Goal: Task Accomplishment & Management: Use online tool/utility

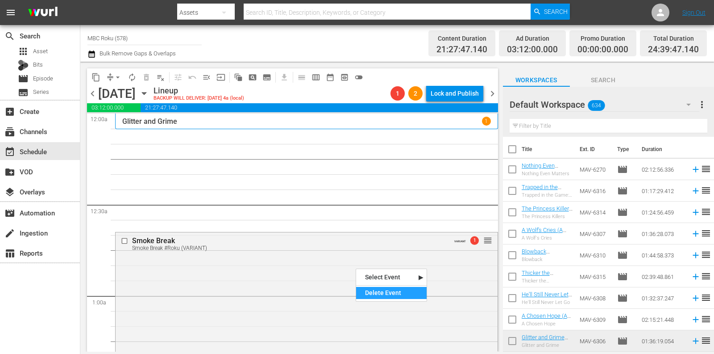
click at [381, 291] on div "Delete Event" at bounding box center [391, 293] width 71 height 12
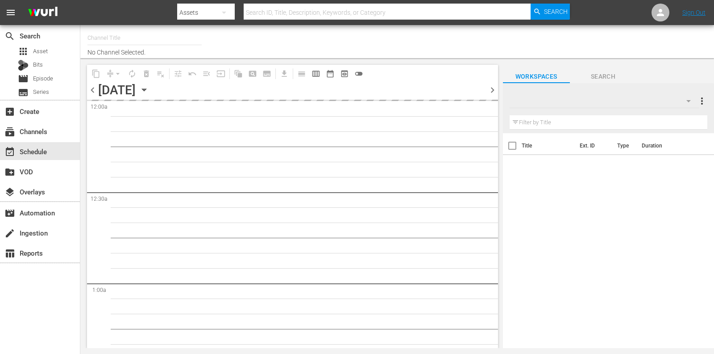
type input "MBC Roku (578)"
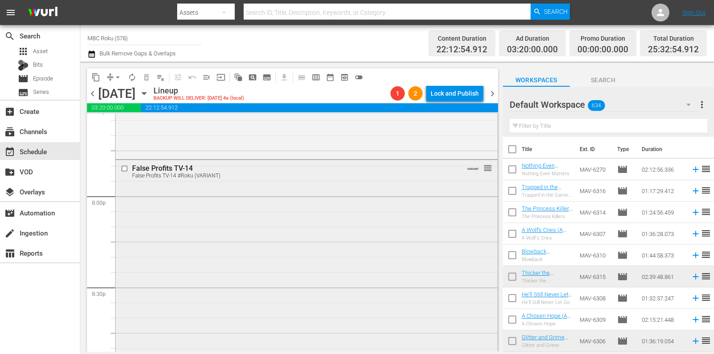
scroll to position [3557, 0]
click at [226, 233] on div "Delete Event" at bounding box center [237, 234] width 71 height 12
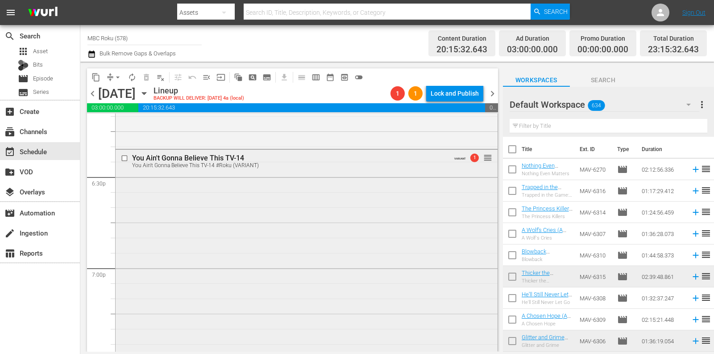
scroll to position [3296, 0]
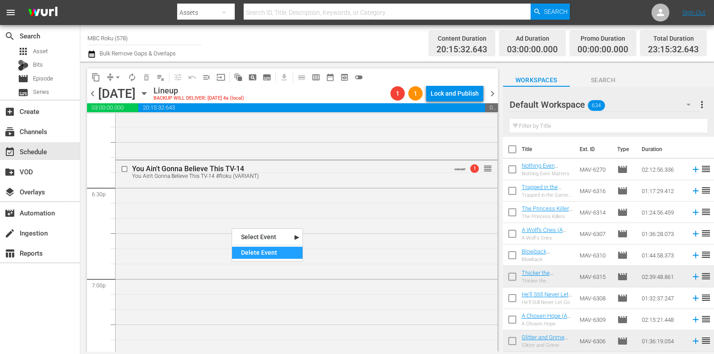
click at [247, 250] on div "Delete Event" at bounding box center [267, 252] width 71 height 12
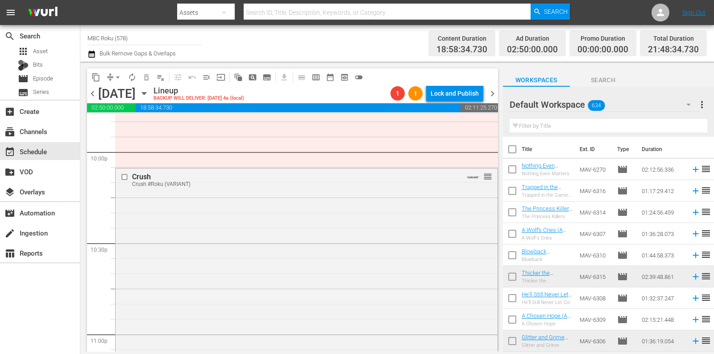
scroll to position [3971, 0]
click at [379, 279] on div "Delete Event" at bounding box center [393, 285] width 71 height 12
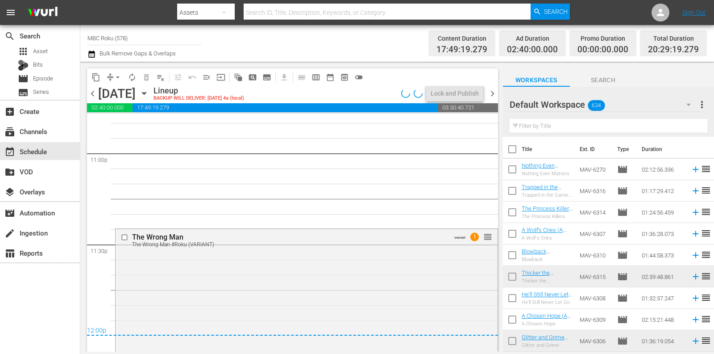
scroll to position [4146, 0]
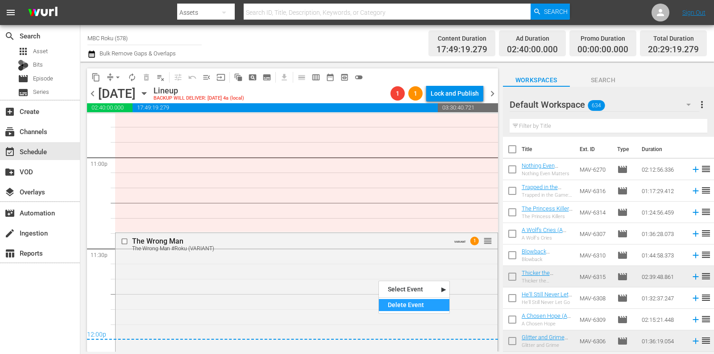
click at [389, 307] on div "Delete Event" at bounding box center [414, 305] width 71 height 12
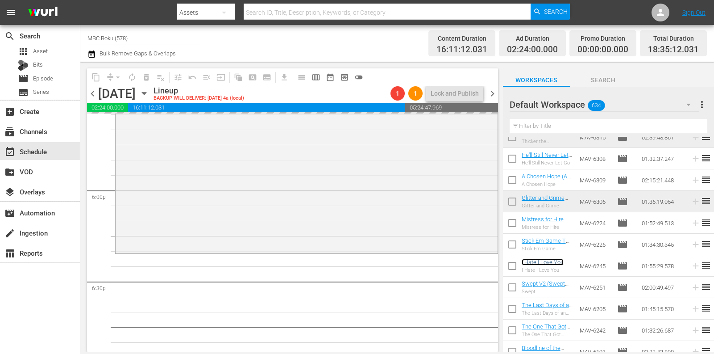
scroll to position [3230, 0]
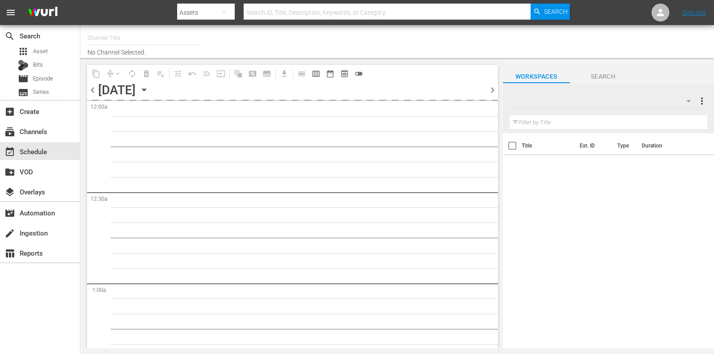
type input "MBC Roku (578)"
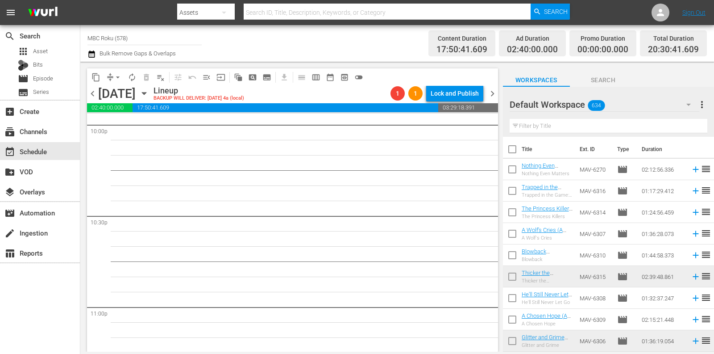
scroll to position [4133, 0]
click at [116, 72] on button "arrow_drop_down" at bounding box center [118, 77] width 14 height 14
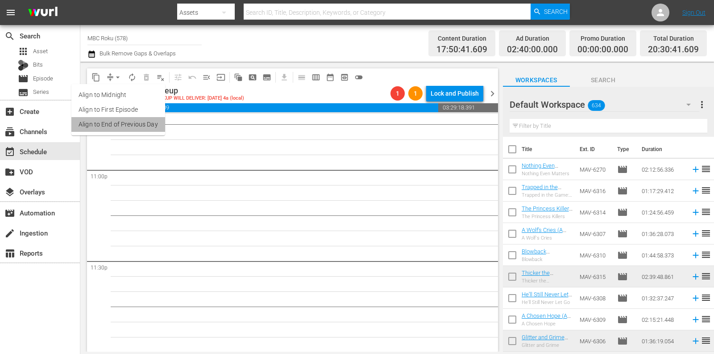
click at [123, 122] on li "Align to End of Previous Day" at bounding box center [118, 124] width 94 height 15
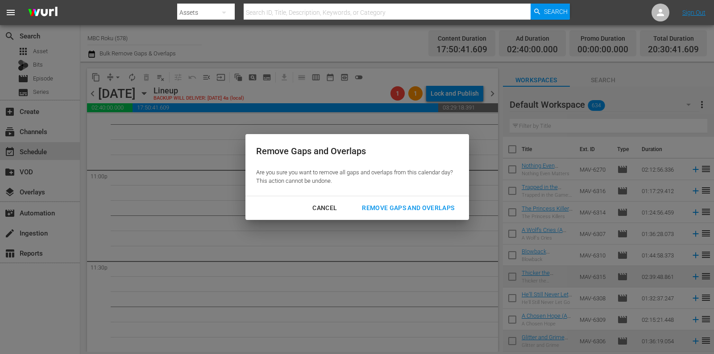
click at [351, 200] on button "Remove Gaps and Overlaps" at bounding box center [408, 208] width 114 height 17
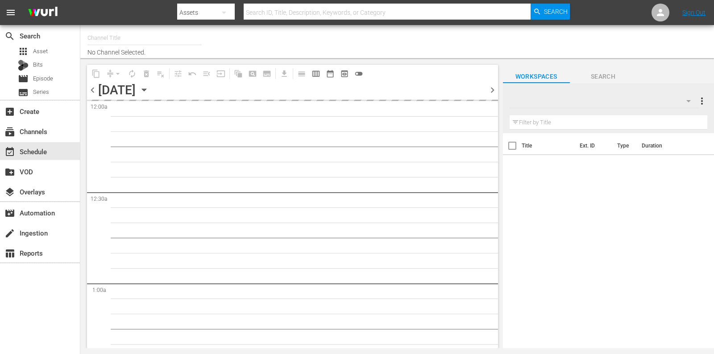
type input "MBC Roku (578)"
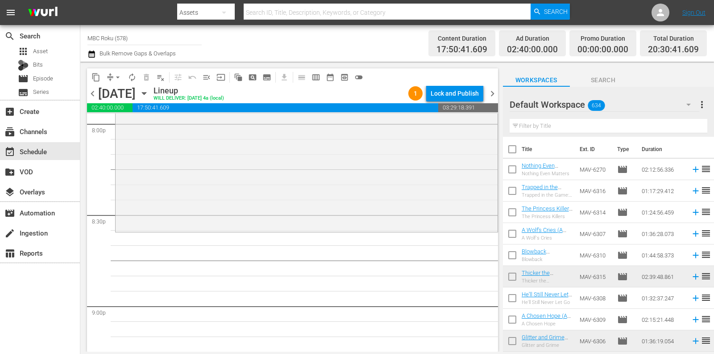
scroll to position [3629, 0]
click at [570, 125] on input "text" at bounding box center [609, 126] width 198 height 14
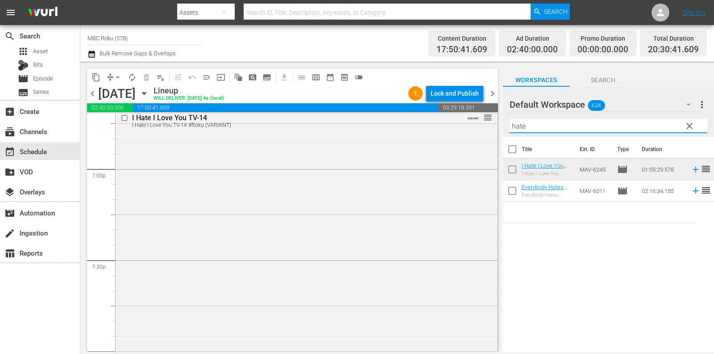
scroll to position [3451, 0]
type input "hate"
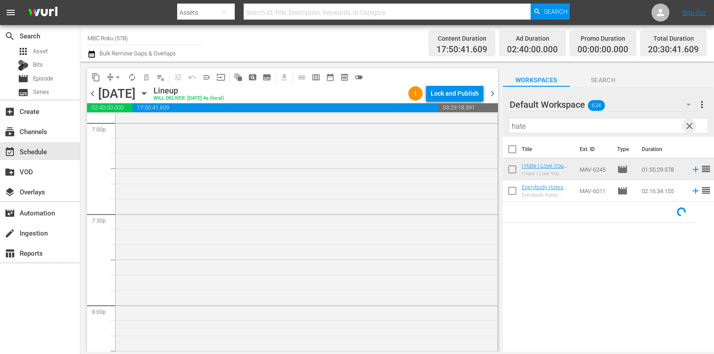
click at [684, 122] on span "clear" at bounding box center [689, 126] width 11 height 11
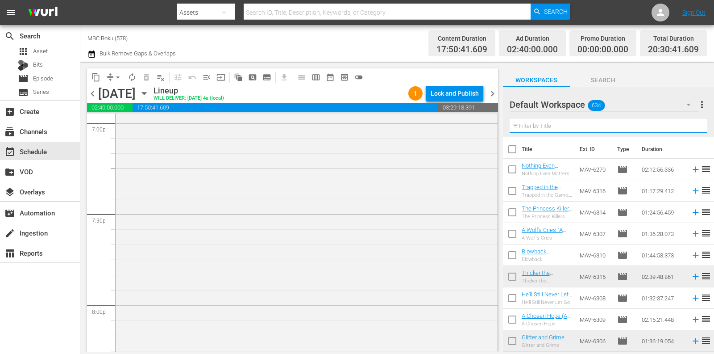
click at [630, 123] on input "text" at bounding box center [609, 126] width 198 height 14
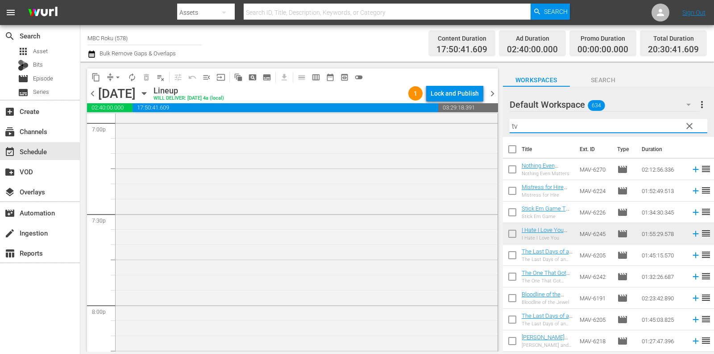
type input "t"
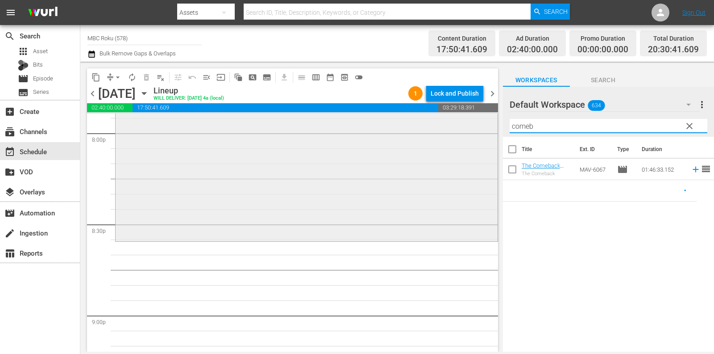
scroll to position [3643, 0]
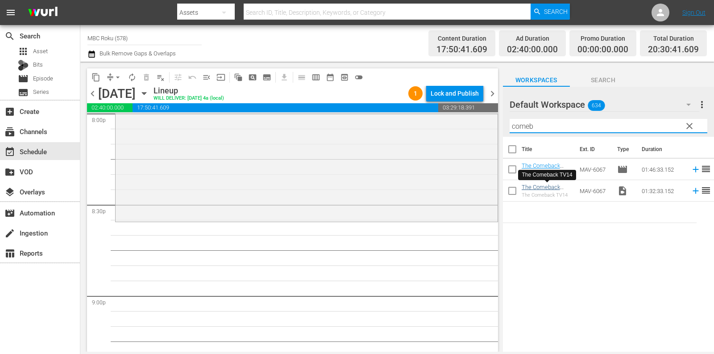
type input "comeb"
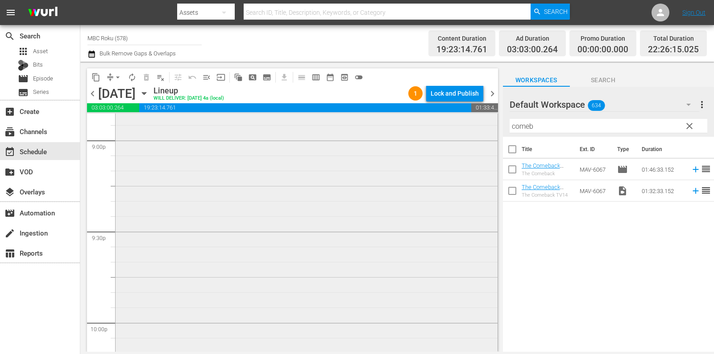
scroll to position [3800, 0]
click at [358, 229] on div "The Comeback TV14 #SamsungVOD reorder" at bounding box center [307, 240] width 382 height 348
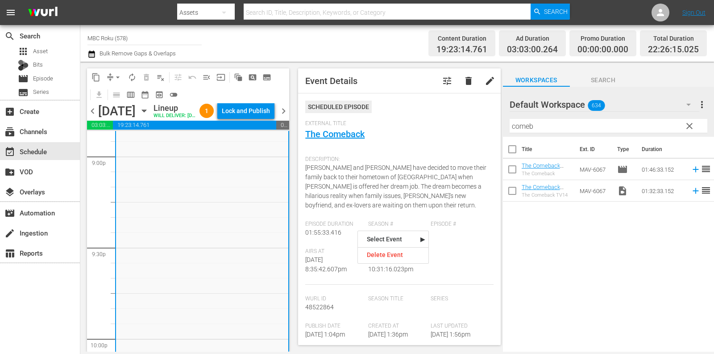
click at [333, 171] on div "Description: Jeff and Tisa Murray have decided to move their family back to the…" at bounding box center [399, 185] width 188 height 69
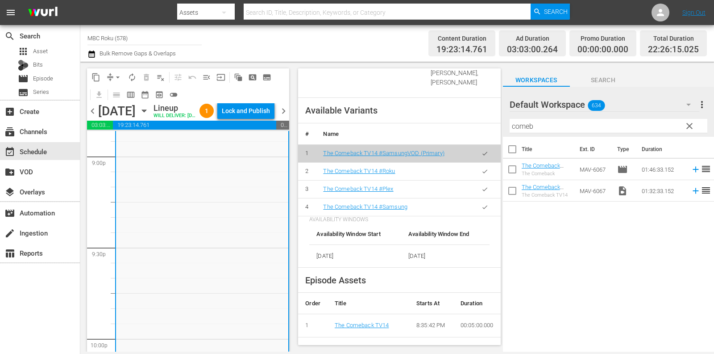
scroll to position [364, 0]
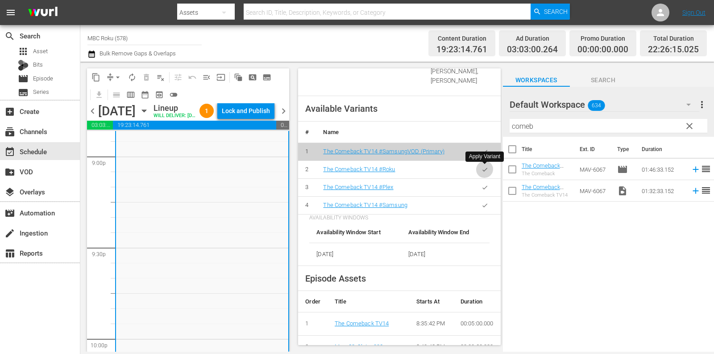
click at [484, 167] on icon "button" at bounding box center [485, 169] width 7 height 7
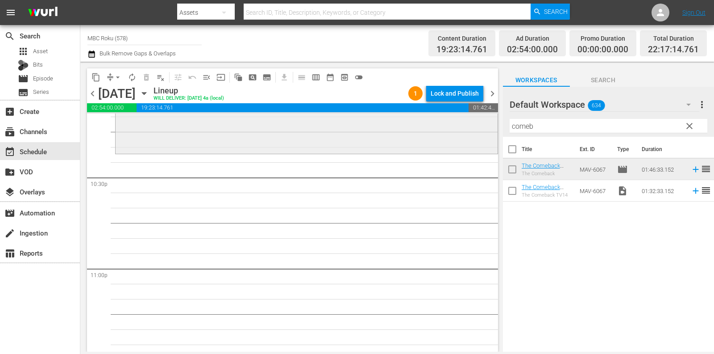
scroll to position [4020, 0]
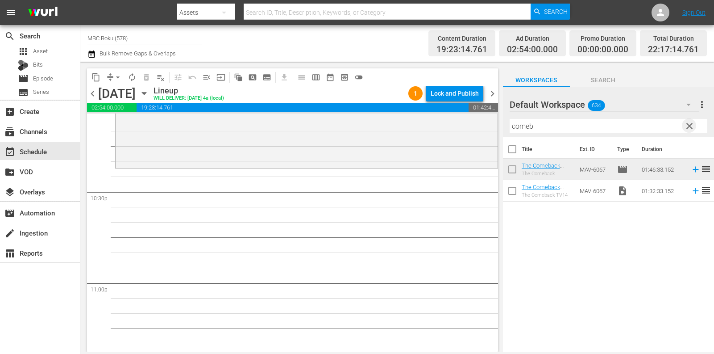
click at [687, 126] on span "clear" at bounding box center [689, 126] width 11 height 11
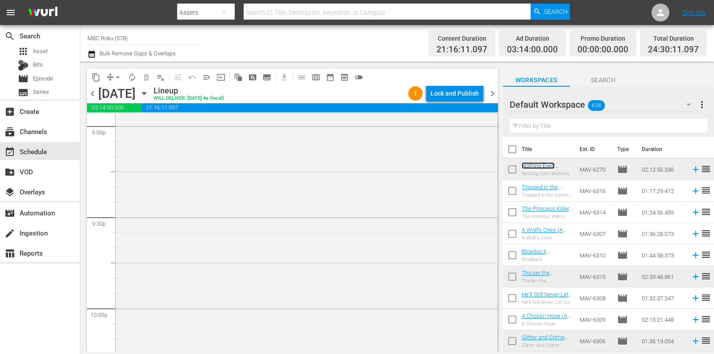
scroll to position [3548, 0]
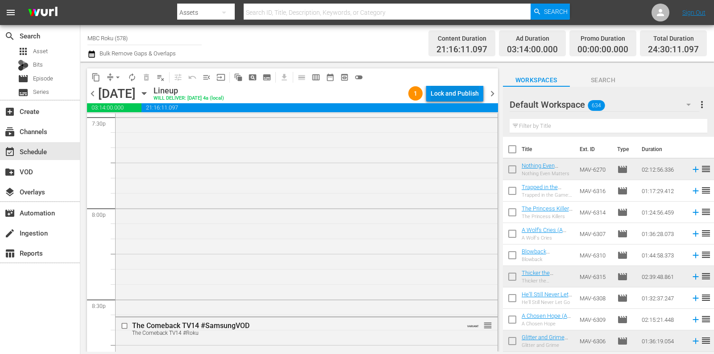
click at [464, 96] on div "Lock and Publish" at bounding box center [455, 93] width 48 height 16
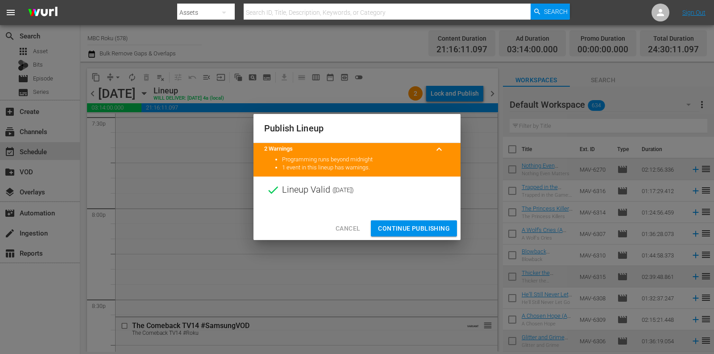
click at [392, 229] on span "Continue Publishing" at bounding box center [414, 228] width 72 height 11
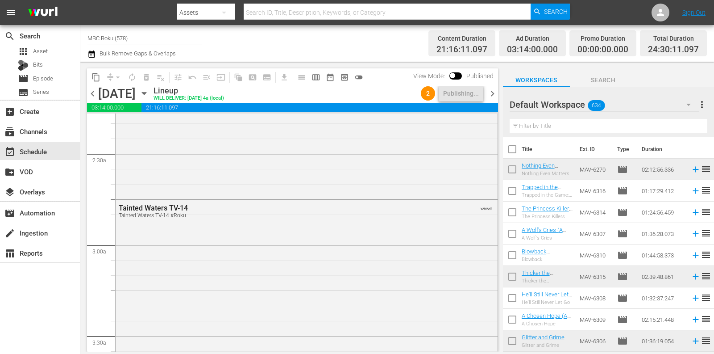
scroll to position [433, 0]
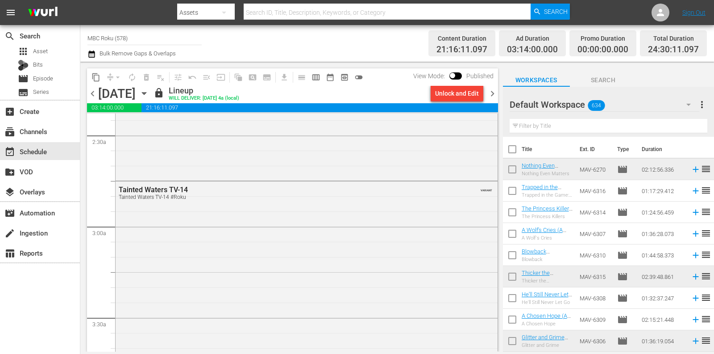
click at [492, 94] on span "chevron_right" at bounding box center [492, 93] width 11 height 11
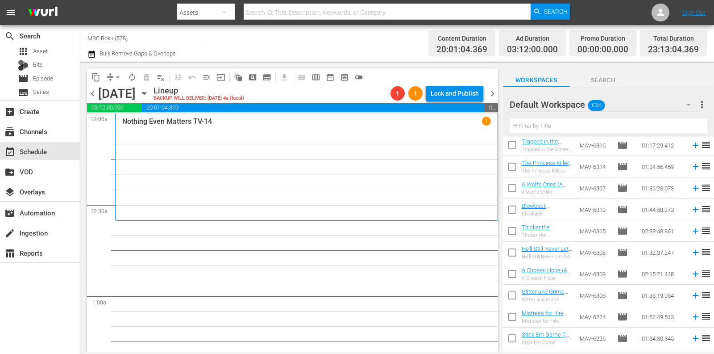
scroll to position [52, 0]
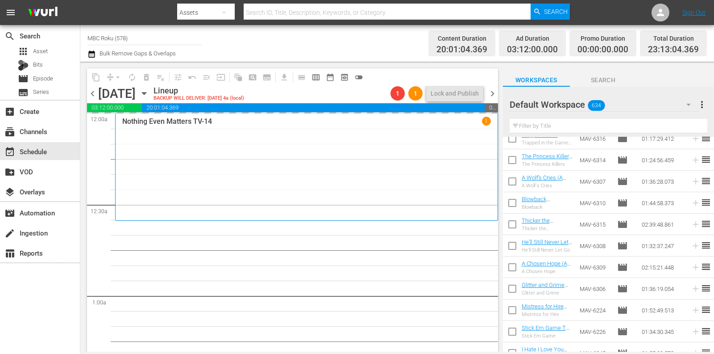
drag, startPoint x: 547, startPoint y: 263, endPoint x: 508, endPoint y: 13, distance: 253.0
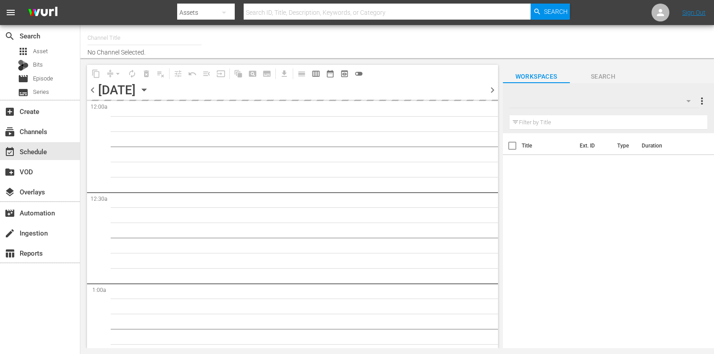
type input "MBC Roku (578)"
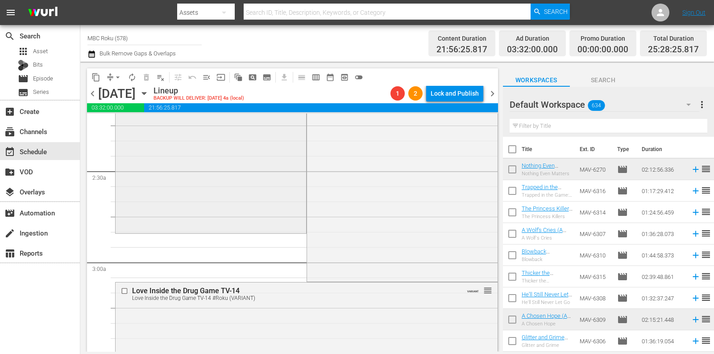
scroll to position [396, 0]
click at [354, 233] on div "Delete Event" at bounding box center [389, 238] width 71 height 12
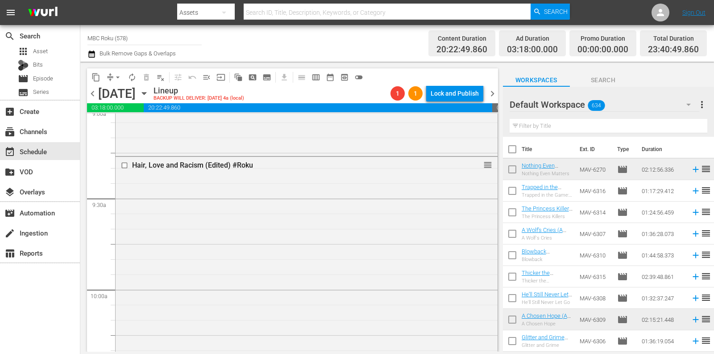
scroll to position [1643, 0]
click at [388, 260] on div "Delete Event" at bounding box center [402, 262] width 71 height 12
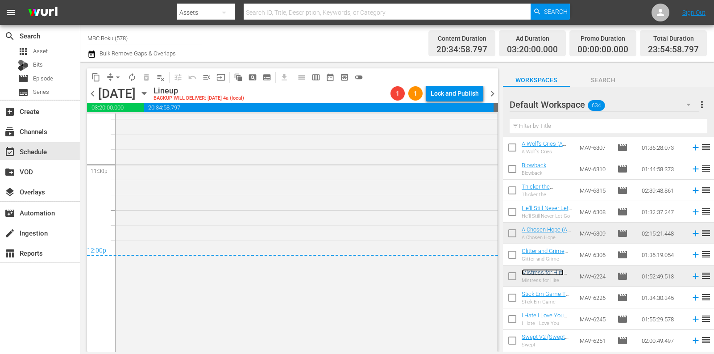
scroll to position [4228, 0]
click at [298, 217] on div "Delete Event" at bounding box center [319, 218] width 71 height 12
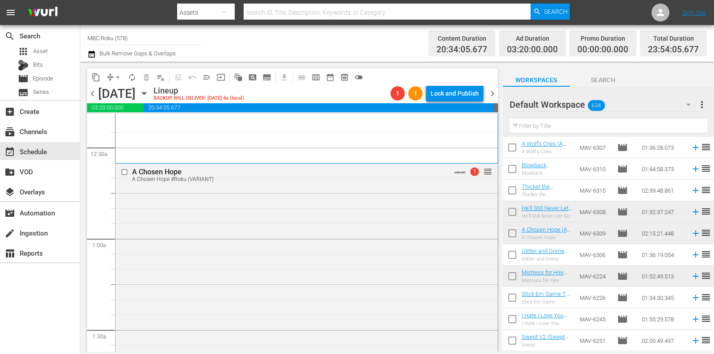
scroll to position [0, 0]
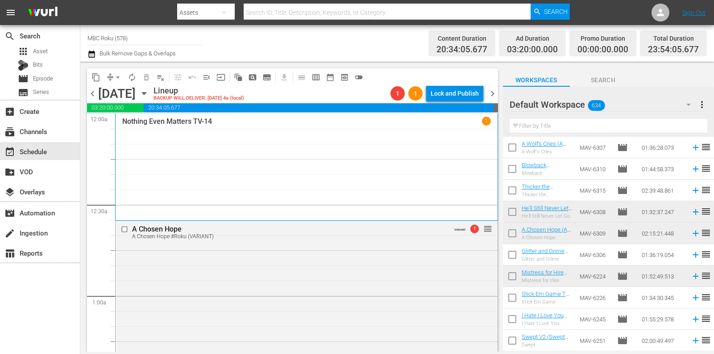
click at [117, 76] on span "arrow_drop_down" at bounding box center [117, 77] width 9 height 9
click at [121, 118] on li "Align to End of Previous Day" at bounding box center [118, 124] width 94 height 15
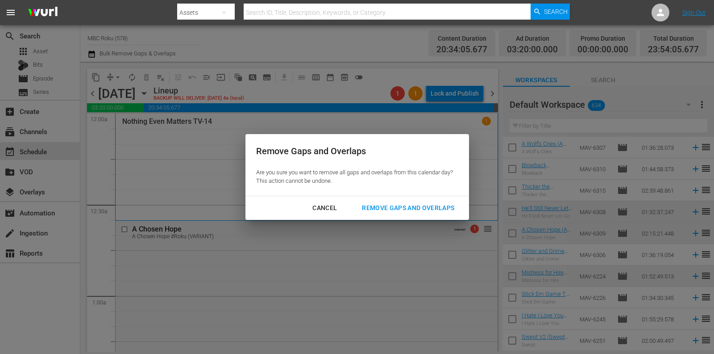
click at [391, 207] on div "Remove Gaps and Overlaps" at bounding box center [408, 207] width 107 height 11
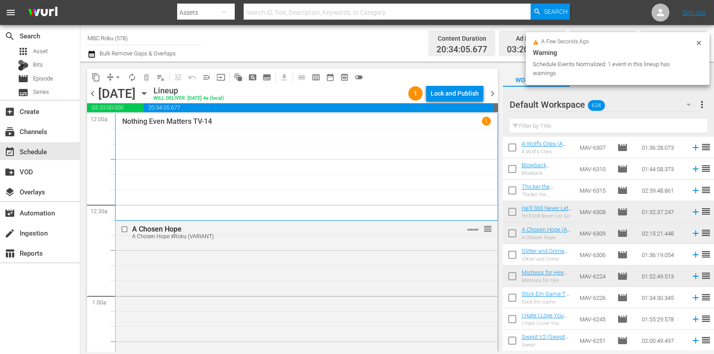
click at [95, 91] on span "chevron_left" at bounding box center [92, 93] width 11 height 11
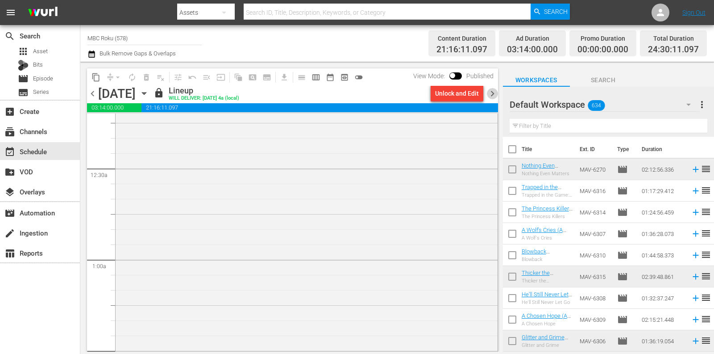
click at [490, 97] on span "chevron_right" at bounding box center [492, 93] width 11 height 11
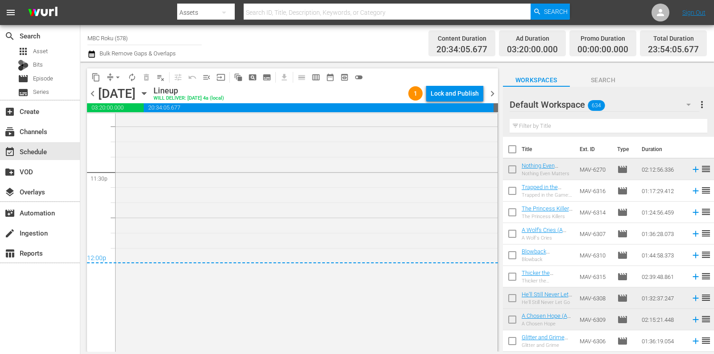
scroll to position [4221, 0]
click at [445, 83] on div "content_copy compress arrow_drop_down autorenew_outlined delete_forever_outline…" at bounding box center [292, 76] width 411 height 17
click at [445, 89] on div "Lock and Publish" at bounding box center [455, 93] width 48 height 16
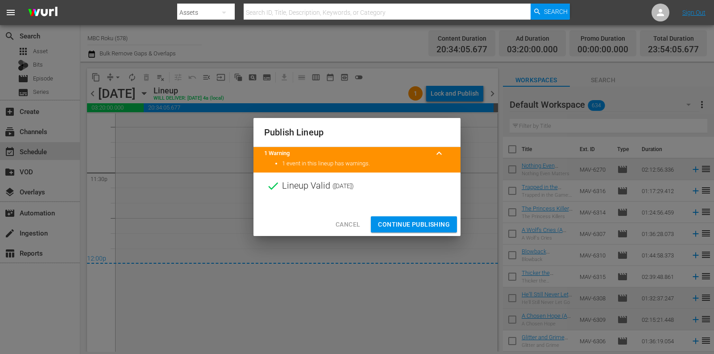
click at [409, 221] on span "Continue Publishing" at bounding box center [414, 224] width 72 height 11
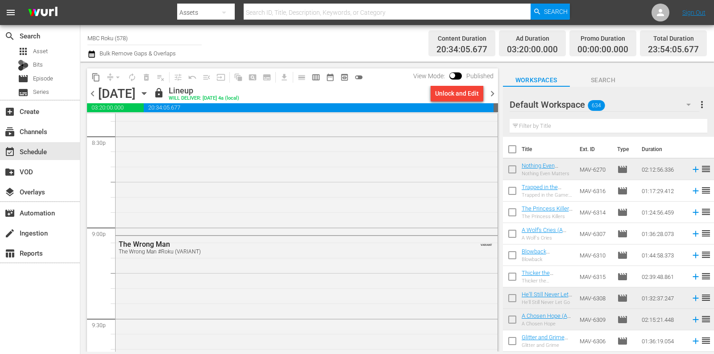
scroll to position [3708, 0]
click at [494, 99] on span "chevron_right" at bounding box center [492, 93] width 11 height 11
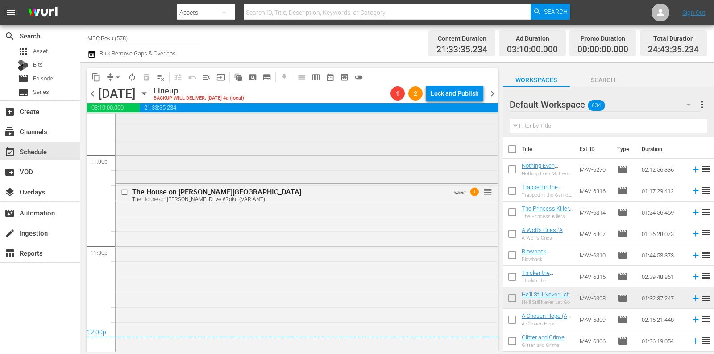
scroll to position [4154, 0]
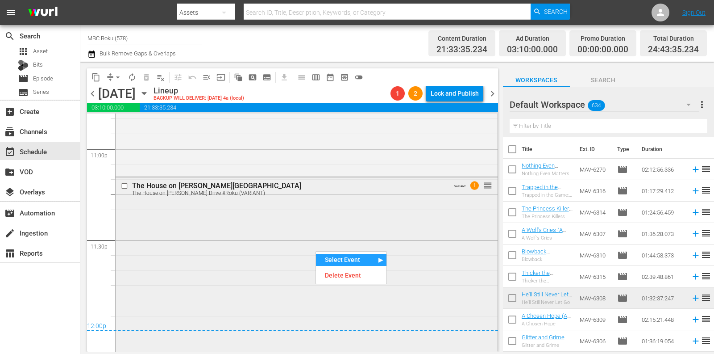
click at [266, 196] on div "The House on [PERSON_NAME][GEOGRAPHIC_DATA] The House on [PERSON_NAME] Drive #R…" at bounding box center [307, 188] width 382 height 22
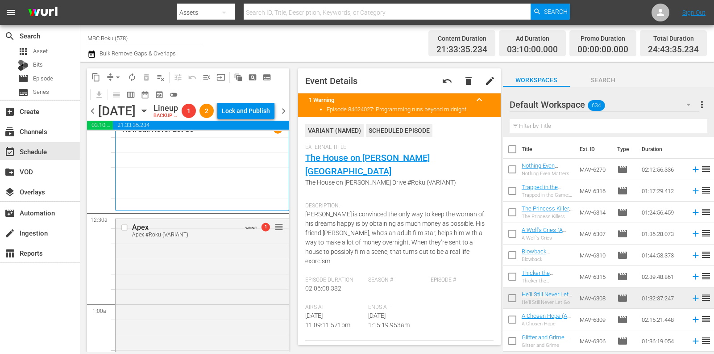
scroll to position [11, 0]
click at [112, 79] on button "arrow_drop_down" at bounding box center [118, 77] width 14 height 14
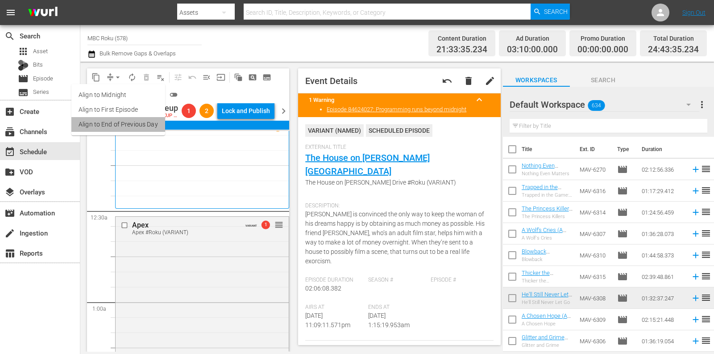
click at [123, 123] on li "Align to End of Previous Day" at bounding box center [118, 124] width 94 height 15
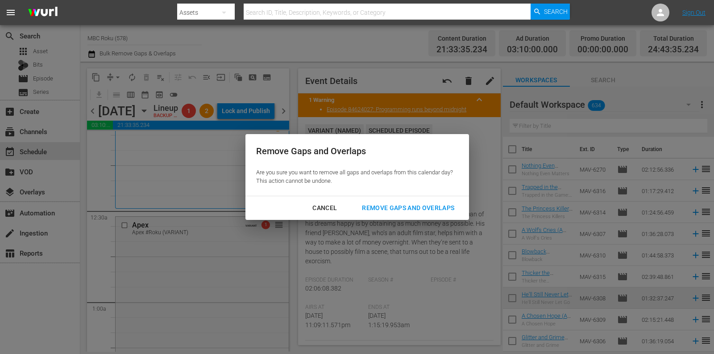
click at [416, 208] on div "Remove Gaps and Overlaps" at bounding box center [408, 207] width 107 height 11
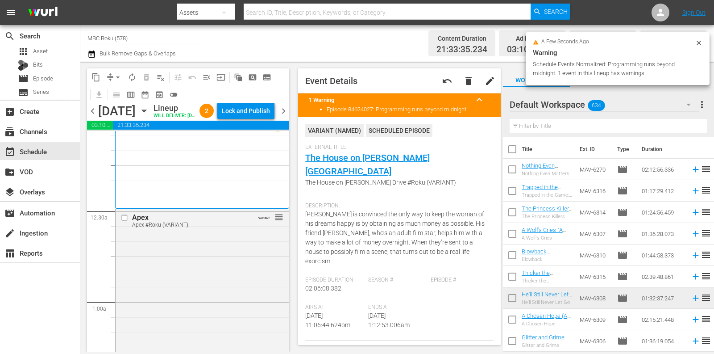
click at [263, 114] on div "Lock and Publish" at bounding box center [246, 111] width 48 height 16
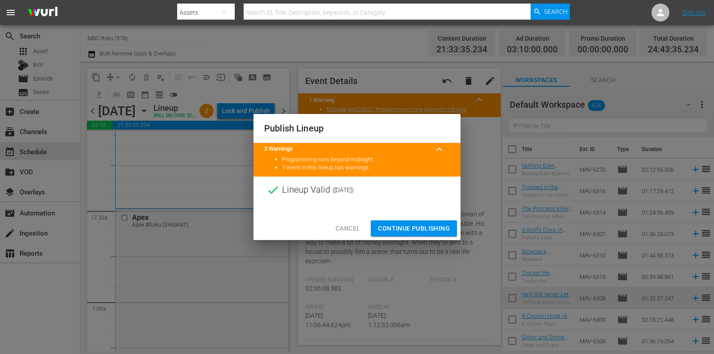
click at [396, 219] on div "Cancel Continue Publishing" at bounding box center [357, 229] width 207 height 24
click at [396, 226] on span "Continue Publishing" at bounding box center [414, 228] width 72 height 11
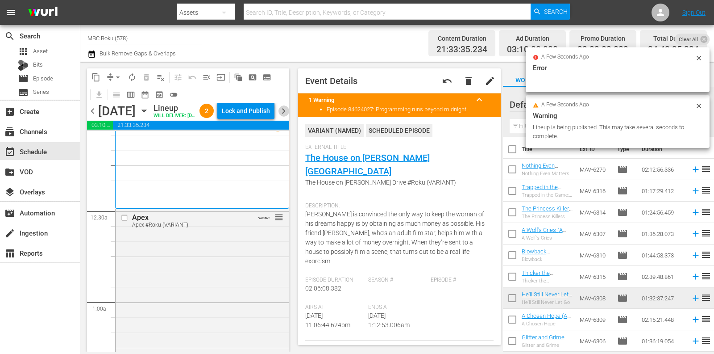
click at [285, 117] on span "chevron_right" at bounding box center [283, 110] width 11 height 11
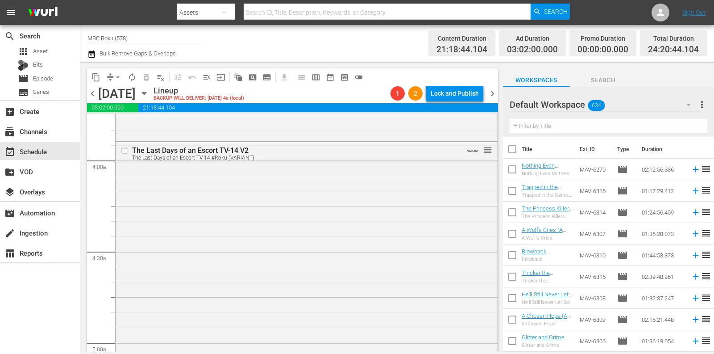
scroll to position [685, 0]
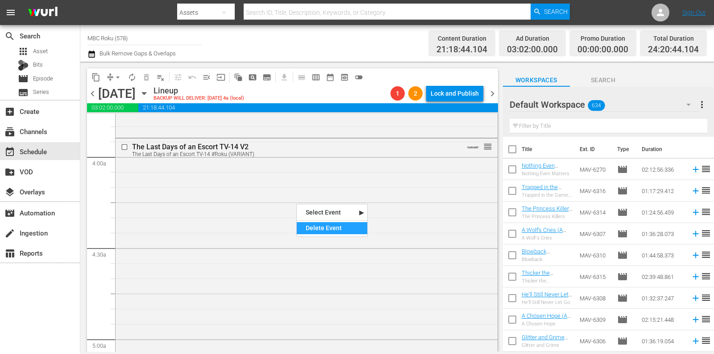
click at [314, 223] on div "Delete Event" at bounding box center [332, 228] width 71 height 12
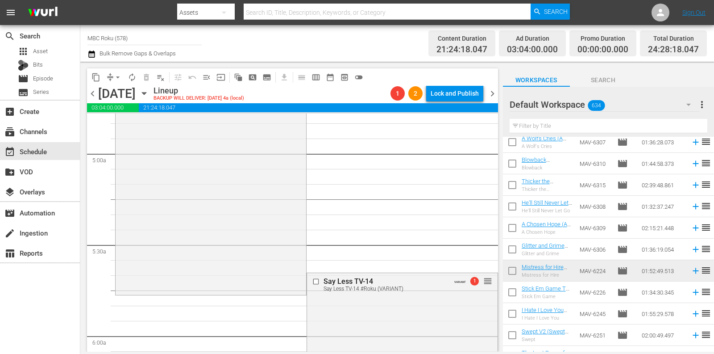
scroll to position [873, 0]
click at [119, 79] on span "arrow_drop_down" at bounding box center [117, 77] width 9 height 9
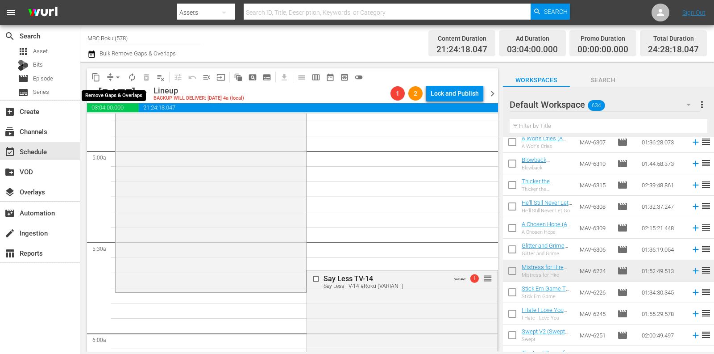
click at [119, 76] on span "arrow_drop_down" at bounding box center [117, 77] width 9 height 9
click at [124, 126] on li "Align to End of Previous Day" at bounding box center [118, 124] width 94 height 15
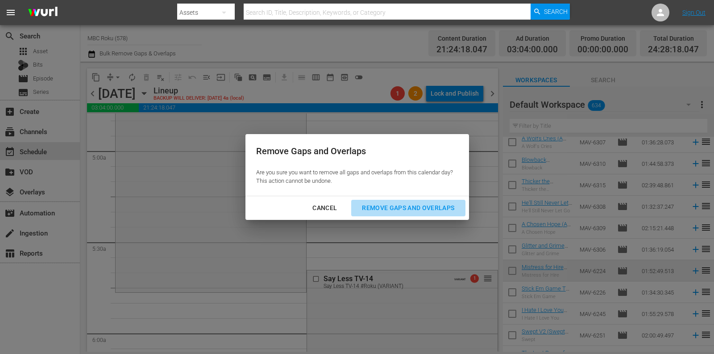
click at [402, 204] on div "Remove Gaps and Overlaps" at bounding box center [408, 207] width 107 height 11
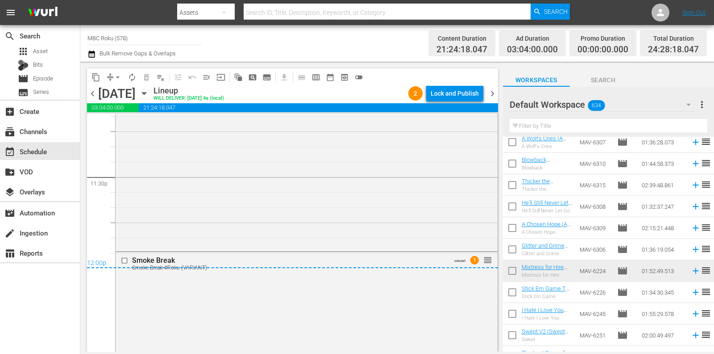
scroll to position [4230, 0]
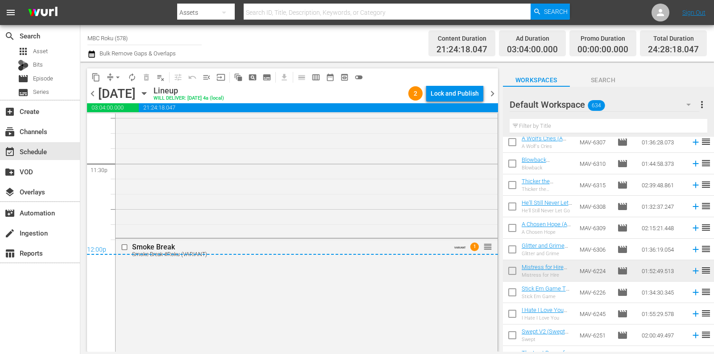
click at [463, 81] on div "content_copy compress arrow_drop_down autorenew_outlined delete_forever_outline…" at bounding box center [292, 76] width 411 height 17
click at [463, 89] on div "Lock and Publish" at bounding box center [455, 93] width 48 height 16
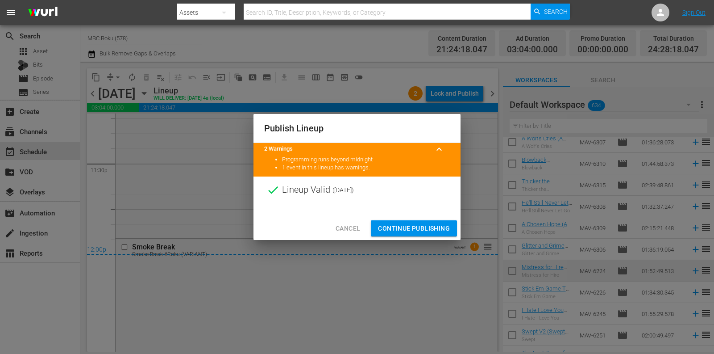
click at [408, 218] on div "Cancel Continue Publishing" at bounding box center [357, 229] width 207 height 24
click at [408, 230] on span "Continue Publishing" at bounding box center [414, 228] width 72 height 11
